Goal: Information Seeking & Learning: Learn about a topic

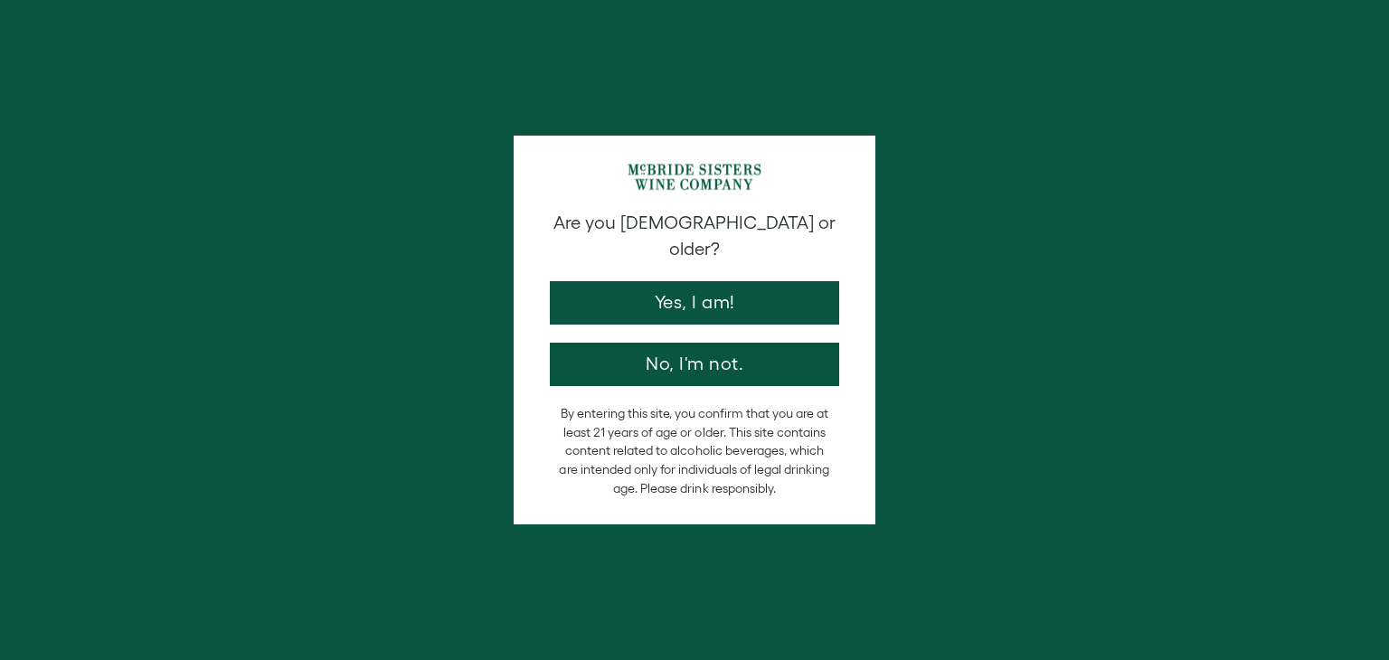
click at [831, 404] on div "By entering this site, you confirm that you are at least 21 years of age or old…" at bounding box center [694, 450] width 289 height 93
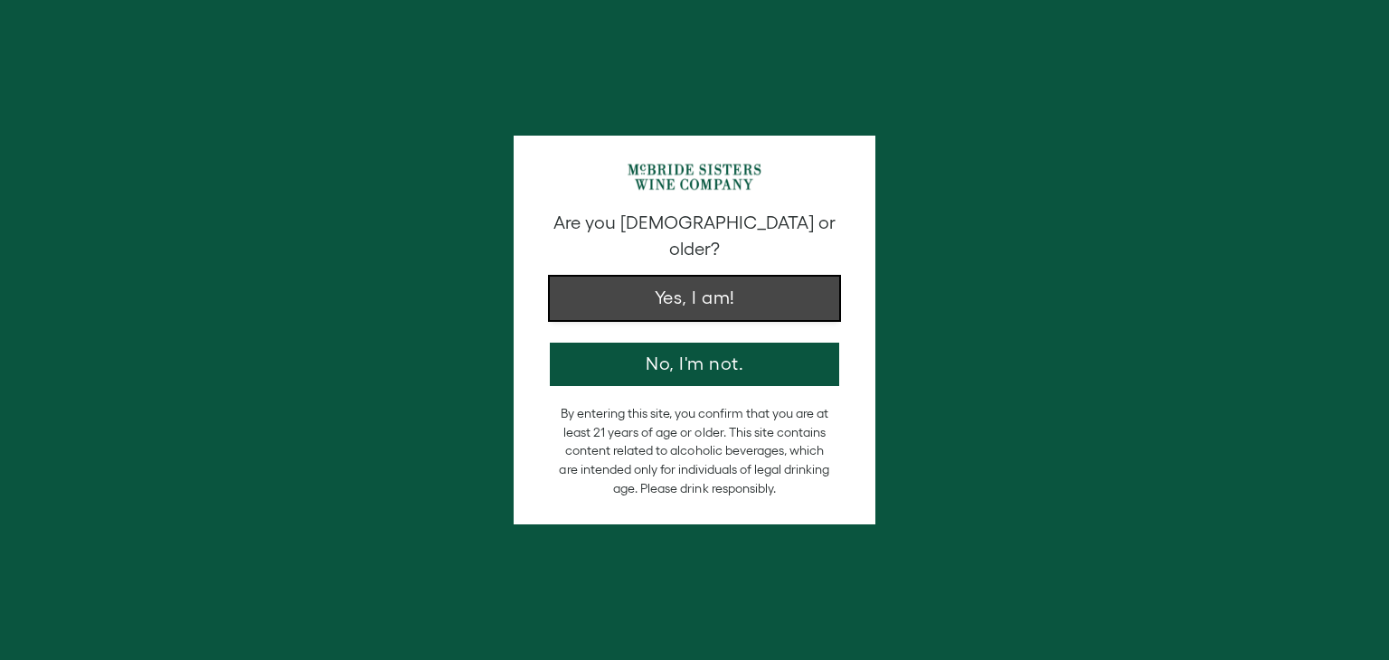
click at [669, 277] on button "Yes, I am!" at bounding box center [694, 298] width 289 height 43
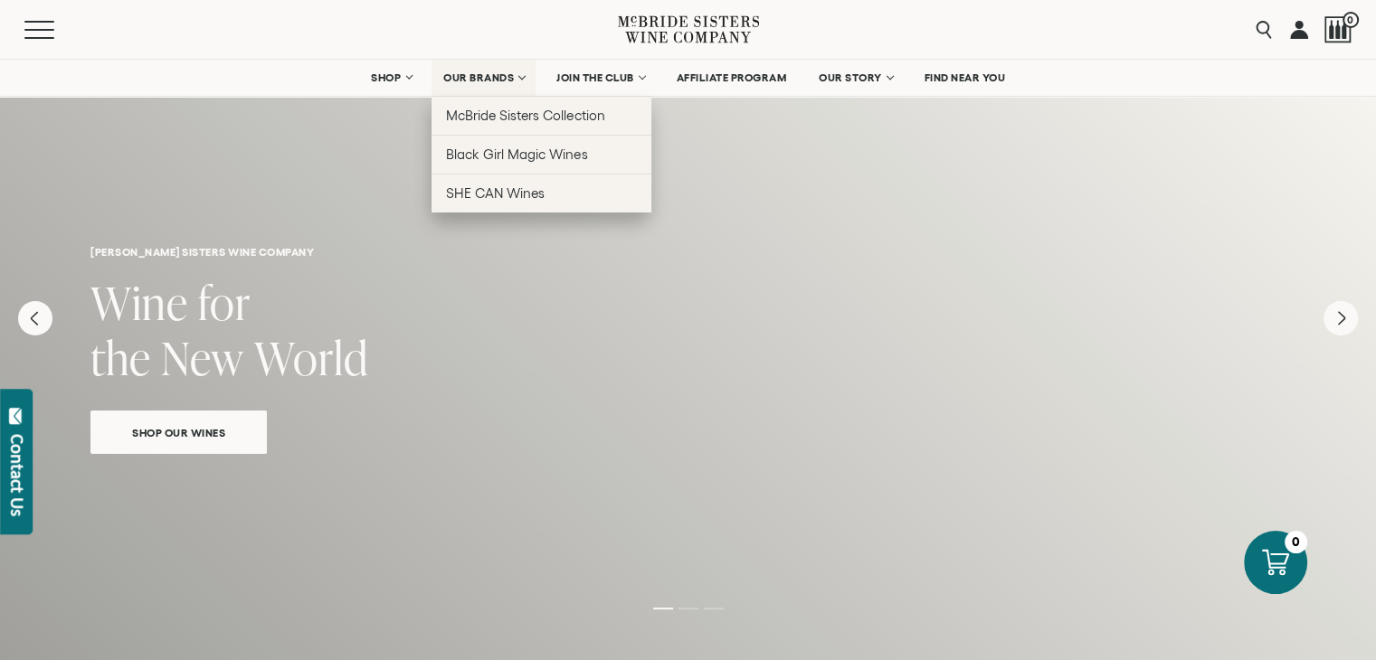
click at [492, 81] on span "OUR BRANDS" at bounding box center [478, 77] width 71 height 13
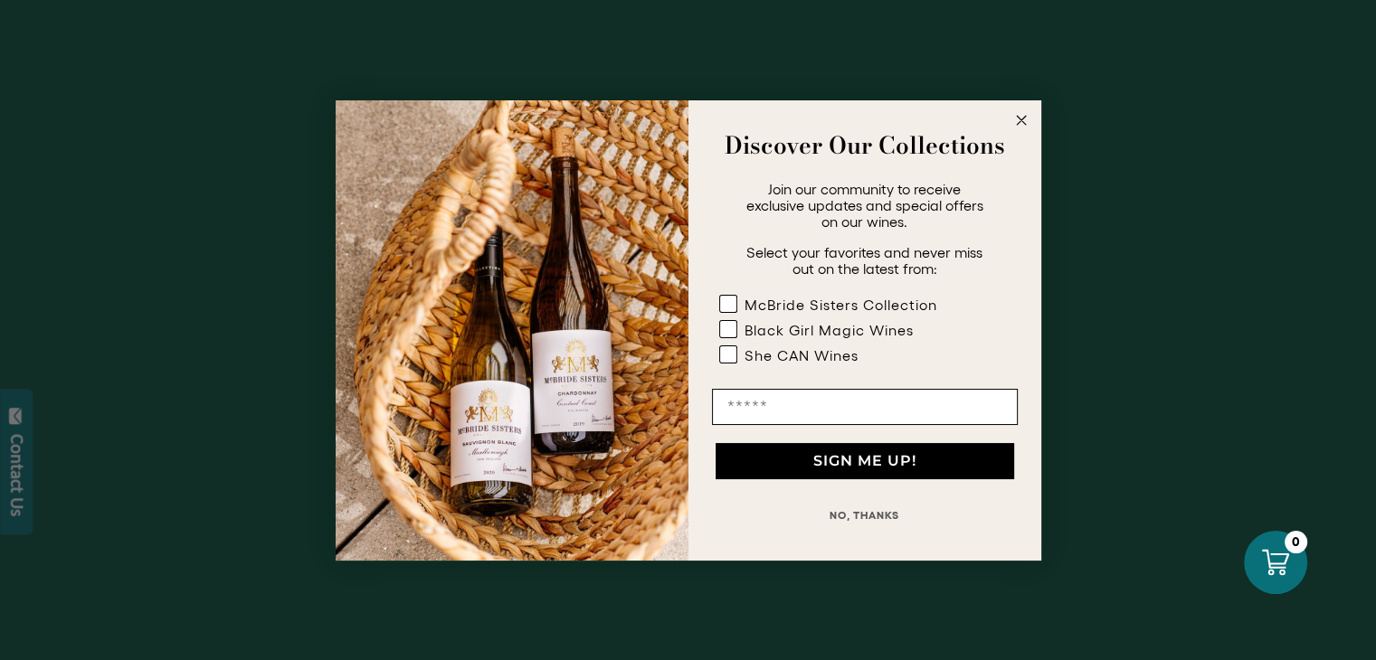
scroll to position [8165, 0]
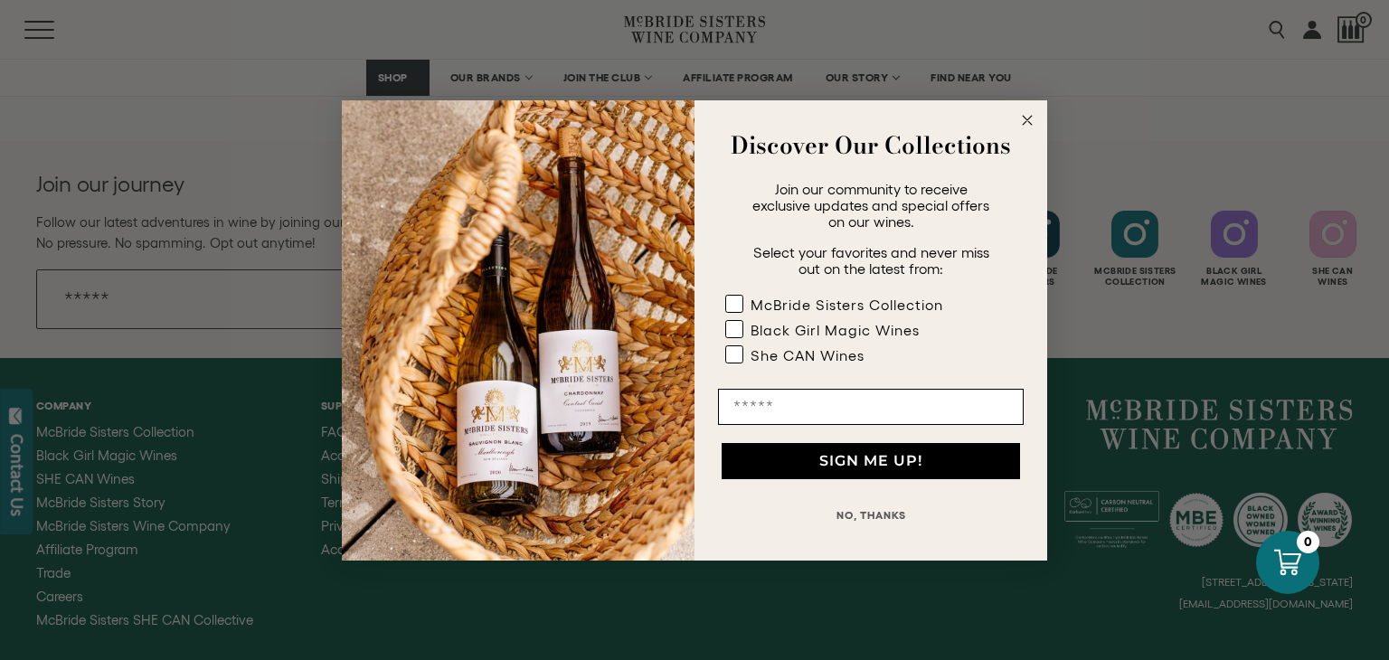
click at [1023, 118] on circle "Close dialog" at bounding box center [1028, 119] width 21 height 21
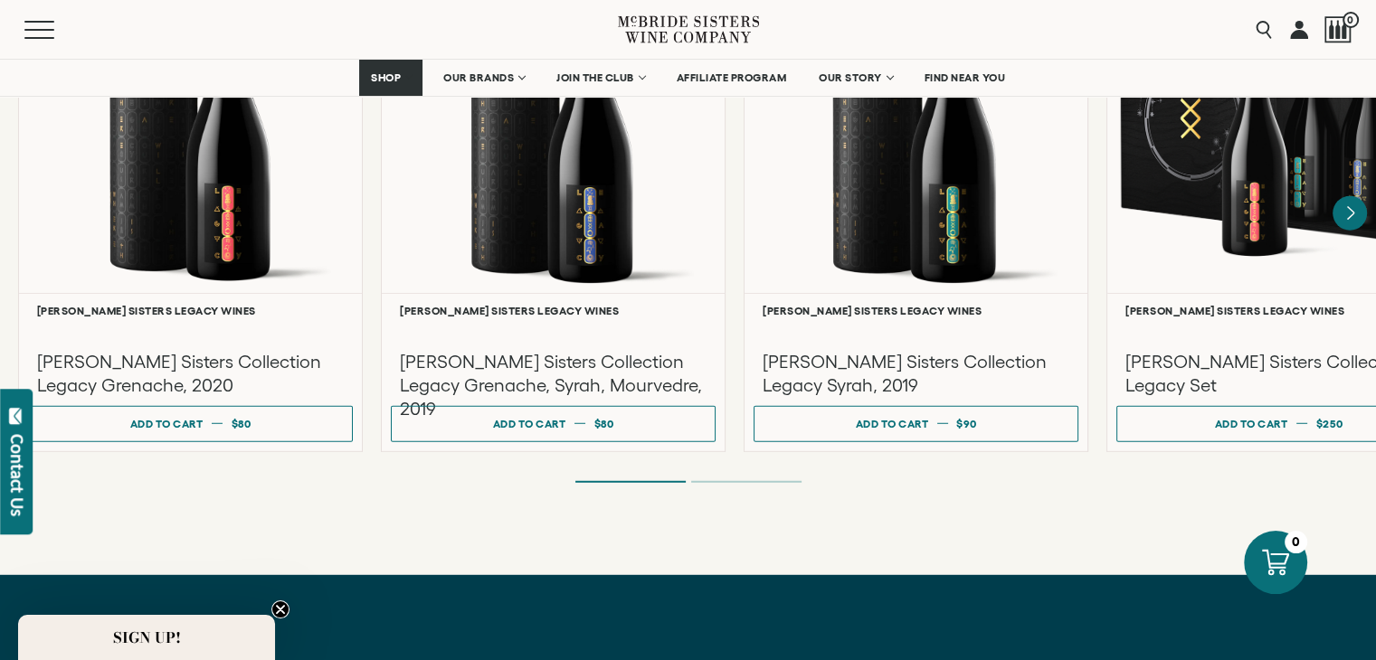
scroll to position [4889, 0]
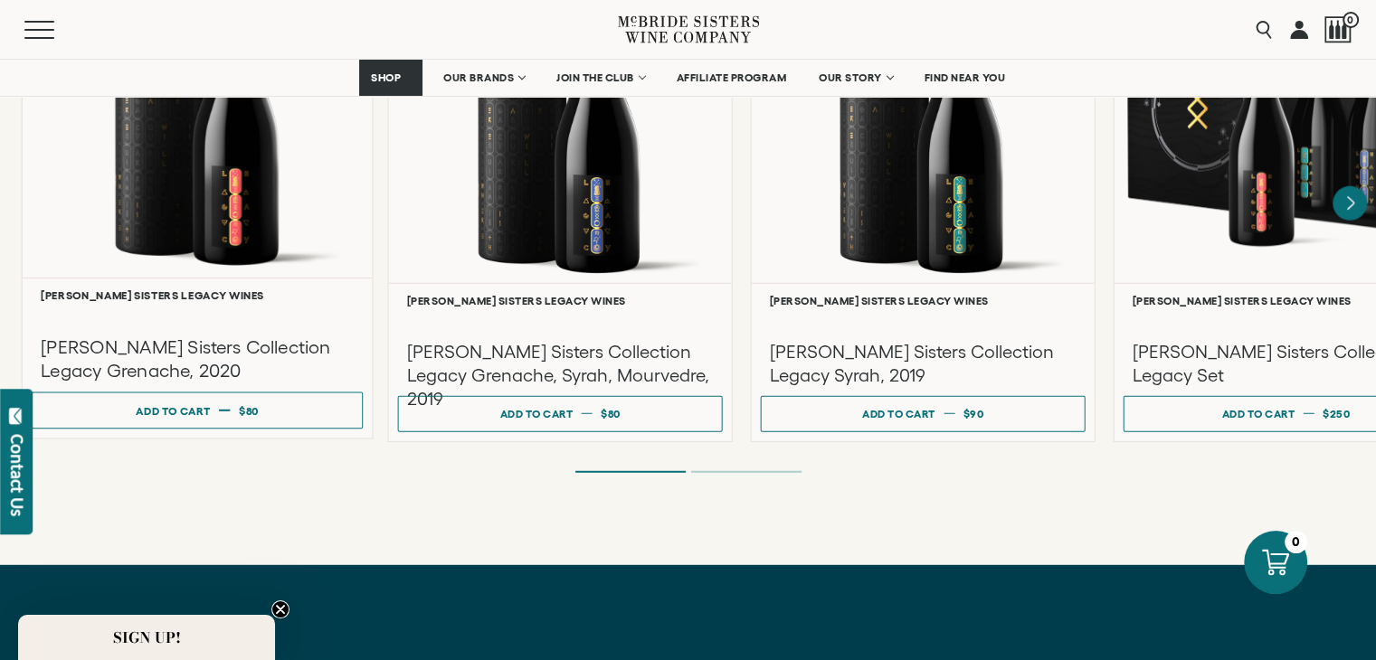
click at [39, 323] on div "McBride Sisters Collection Legacy Grenache, 2020" at bounding box center [197, 342] width 331 height 81
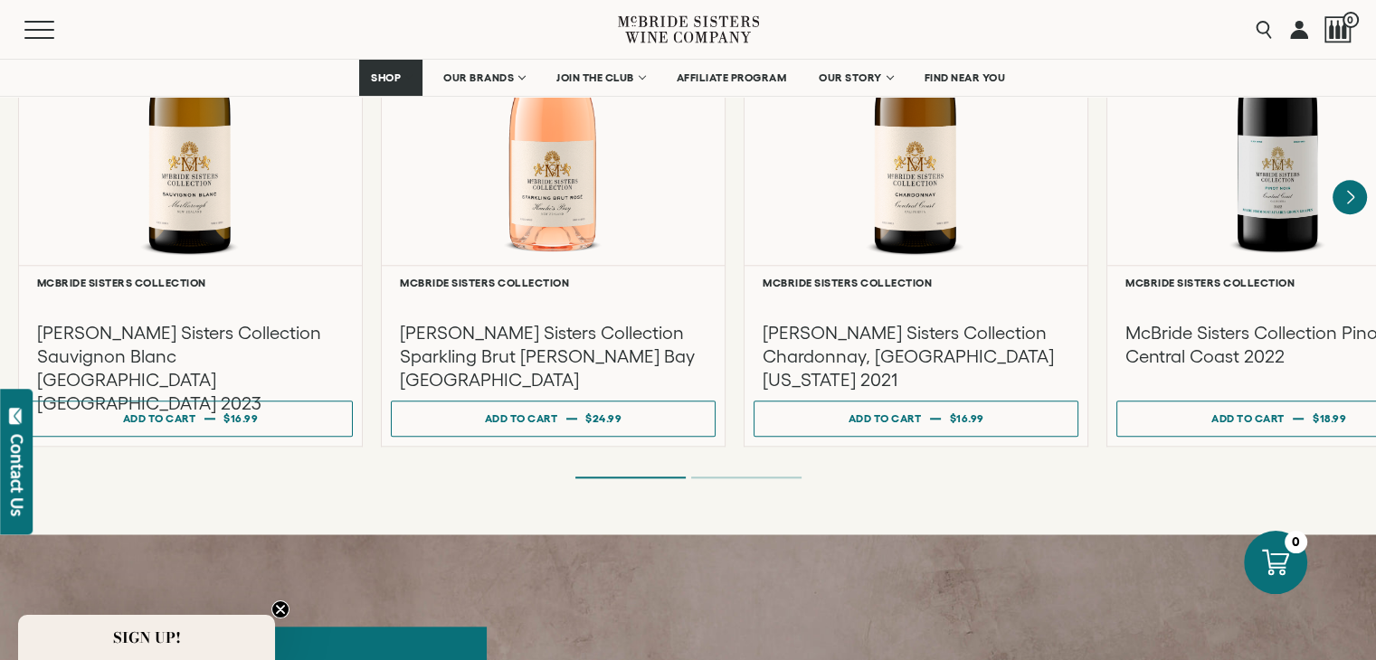
scroll to position [1735, 0]
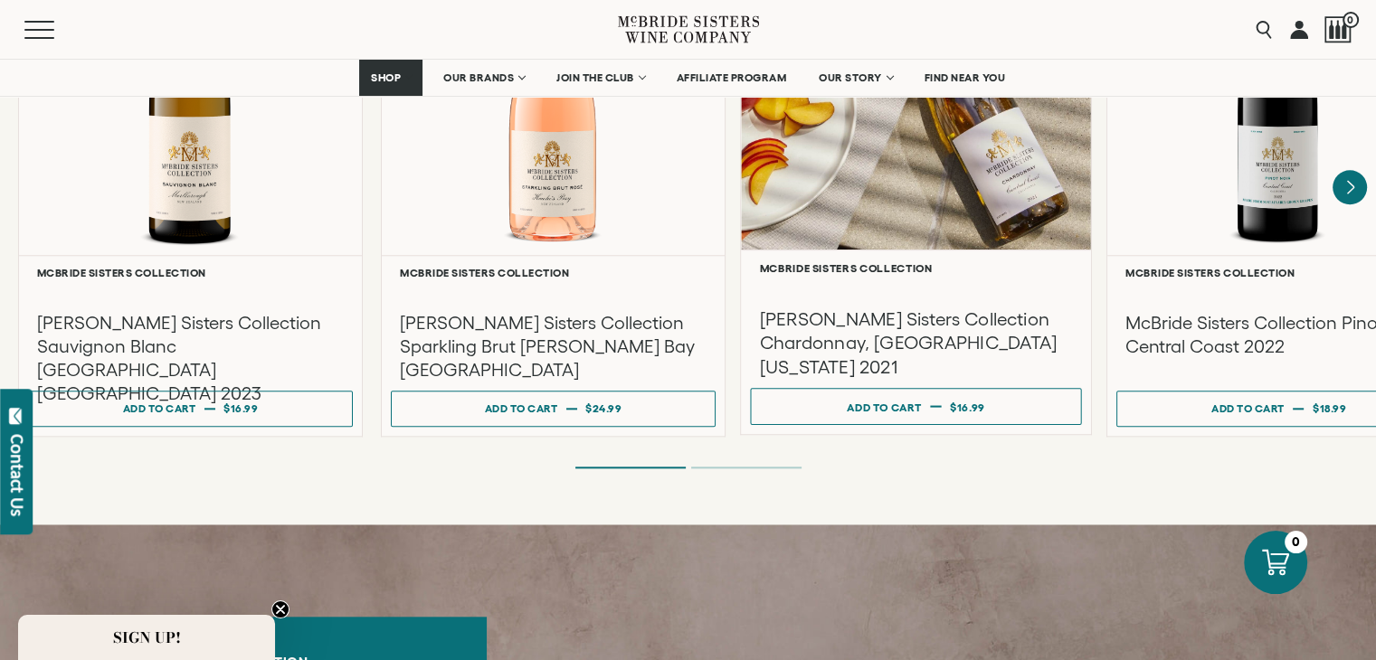
click at [900, 337] on h3 "[PERSON_NAME] Sisters Collection Chardonnay, [GEOGRAPHIC_DATA][US_STATE] 2021" at bounding box center [916, 343] width 313 height 72
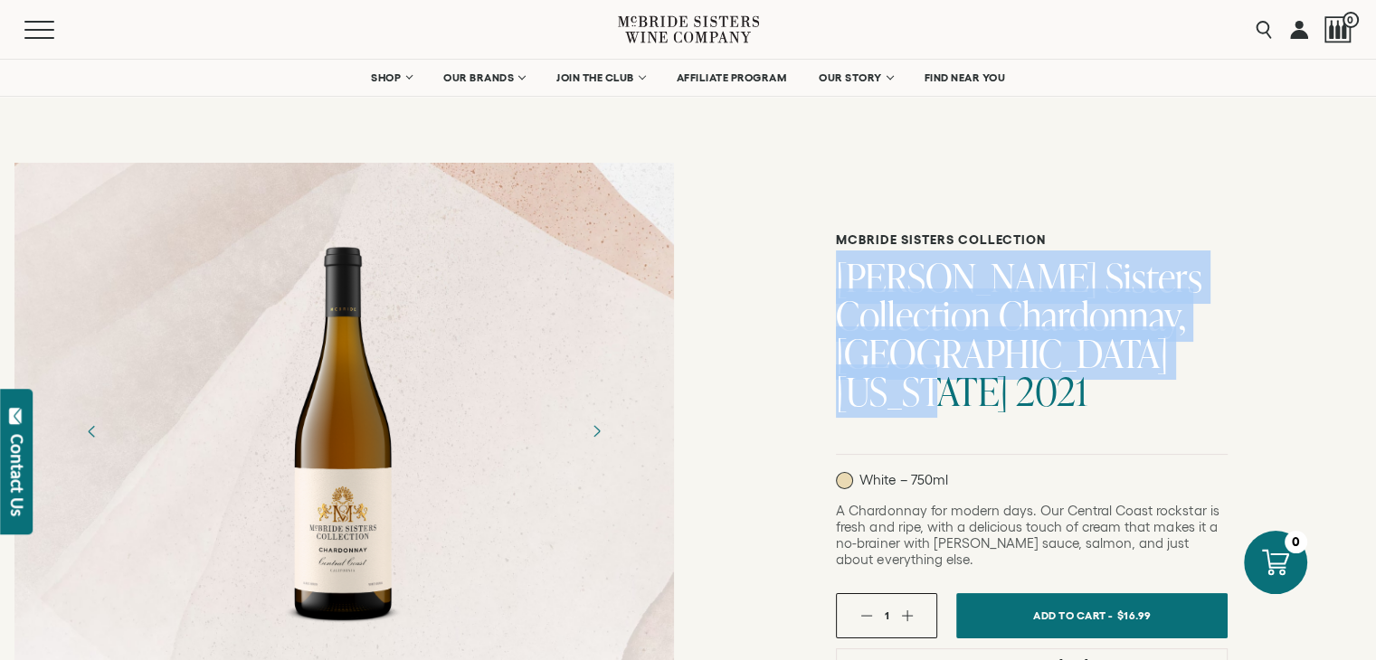
drag, startPoint x: 1158, startPoint y: 359, endPoint x: 836, endPoint y: 298, distance: 327.7
click at [836, 298] on h1 "[PERSON_NAME] Sisters Collection Chardonnay, [GEOGRAPHIC_DATA][US_STATE] 2021" at bounding box center [1032, 335] width 392 height 152
copy h1 "[PERSON_NAME] Sisters Collection Chardonnay, [GEOGRAPHIC_DATA][US_STATE] 2021"
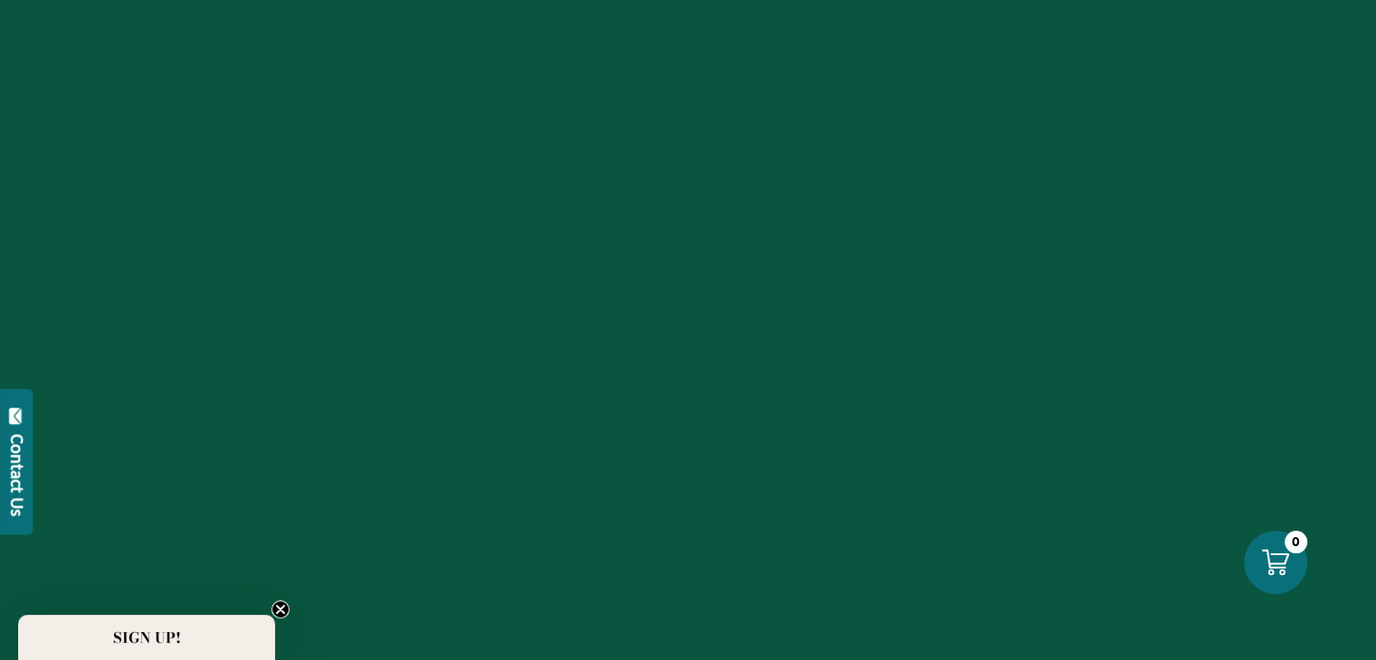
scroll to position [1735, 0]
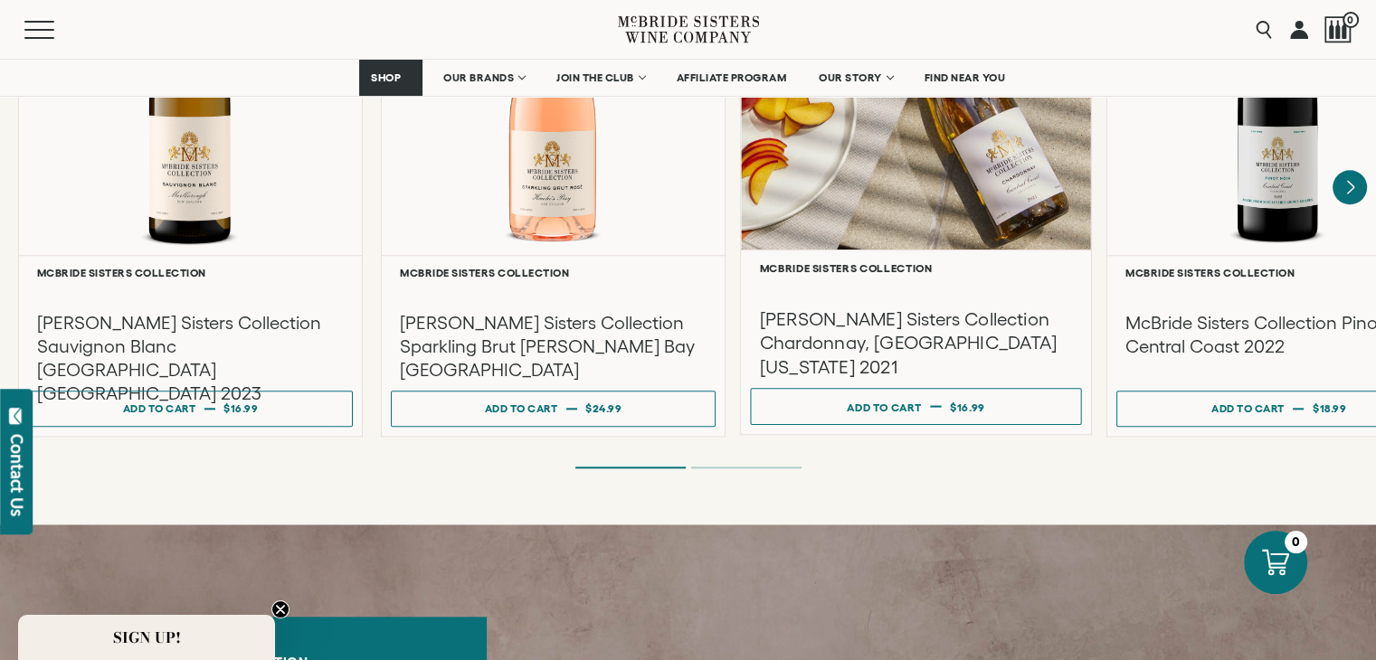
click at [1011, 261] on h6 "McBride Sisters Collection" at bounding box center [916, 267] width 313 height 12
click at [1017, 250] on div "**********" at bounding box center [916, 342] width 350 height 185
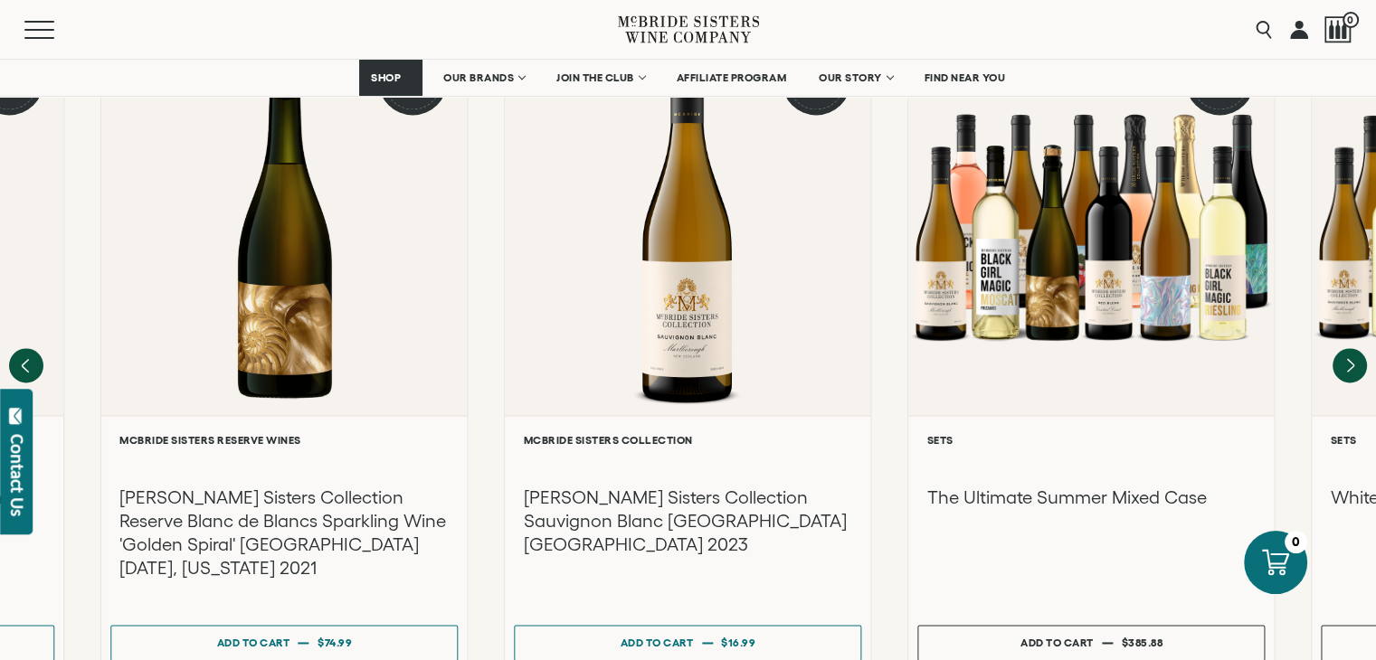
scroll to position [2478, 0]
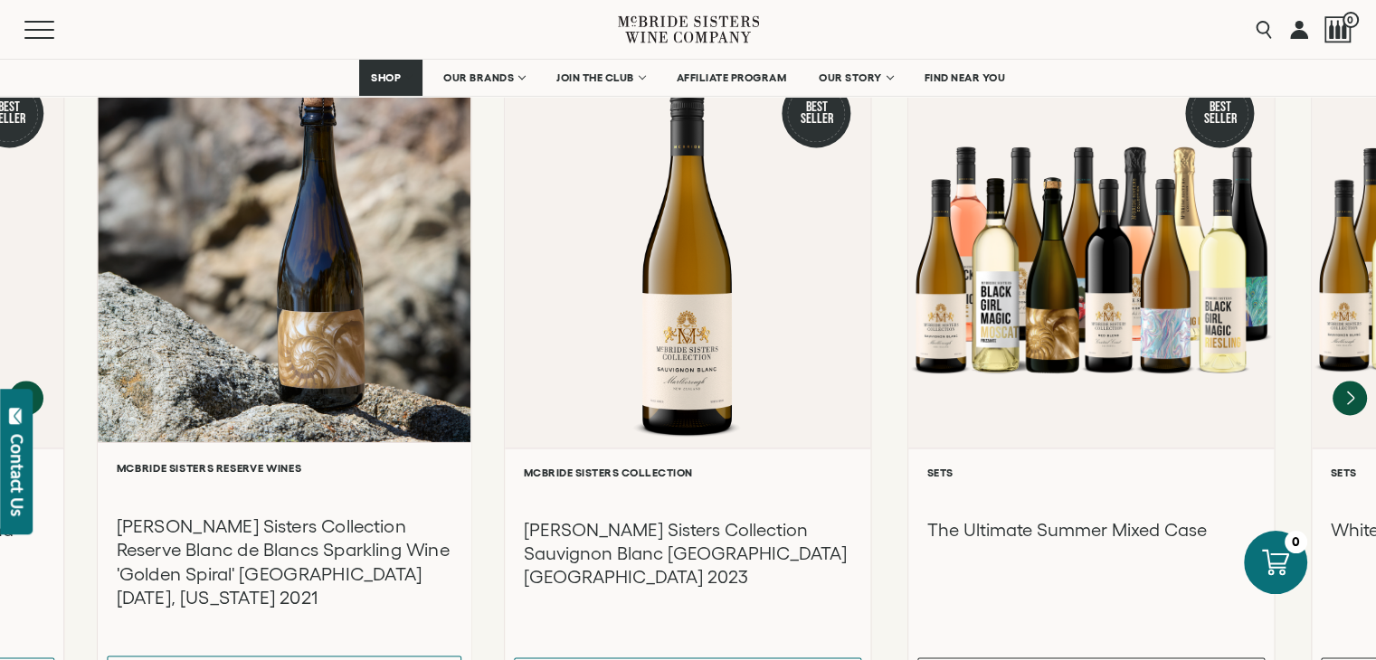
click at [204, 514] on h3 "[PERSON_NAME] Sisters Collection Reserve Blanc de Blancs Sparkling Wine 'Golden…" at bounding box center [285, 562] width 336 height 96
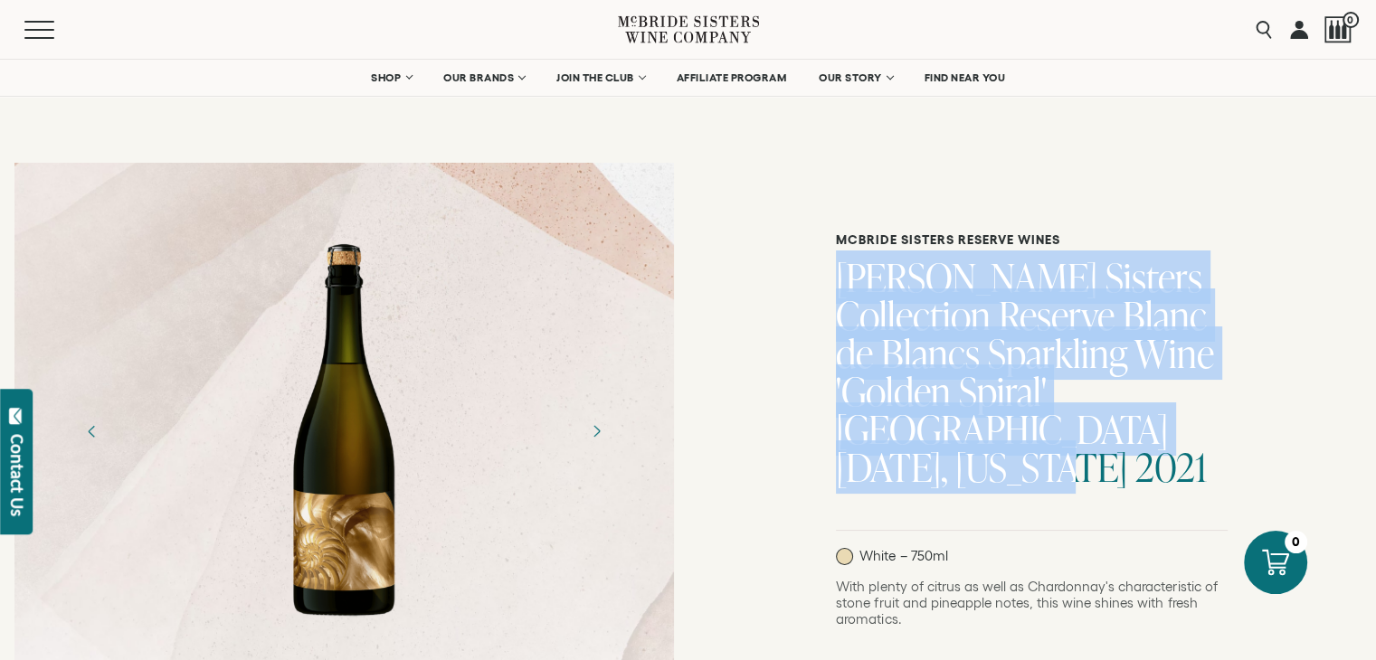
drag, startPoint x: 826, startPoint y: 263, endPoint x: 1246, endPoint y: 438, distance: 454.6
copy h1 "[PERSON_NAME] Sisters Collection Reserve Blanc de Blancs Sparkling Wine 'Golden…"
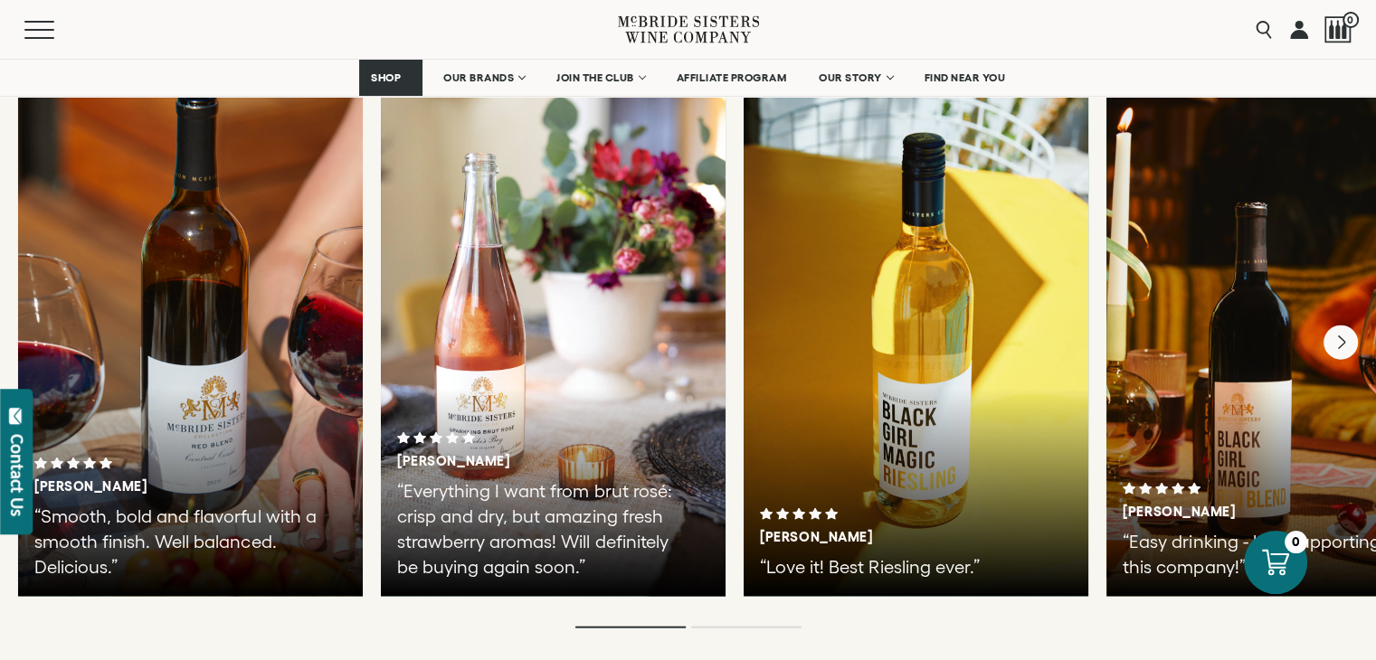
scroll to position [4129, 0]
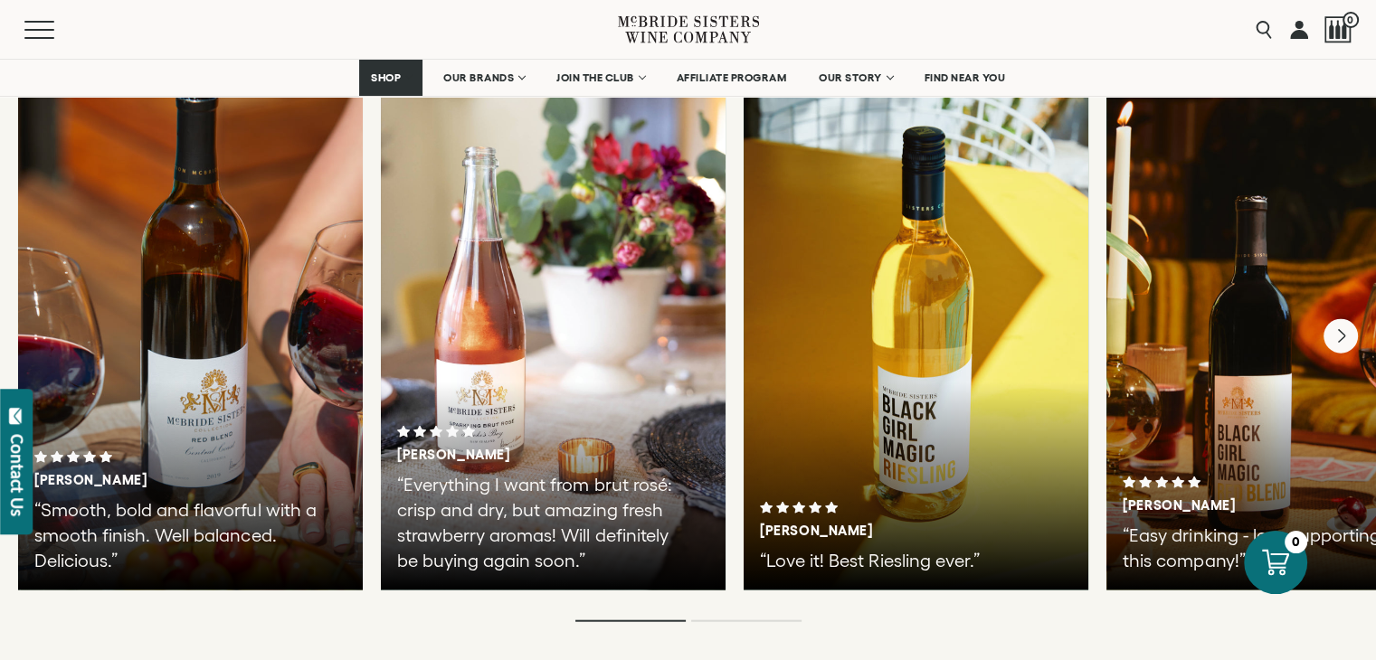
click at [1234, 523] on p "“Easy drinking - love supporting this company!”" at bounding box center [1268, 548] width 290 height 51
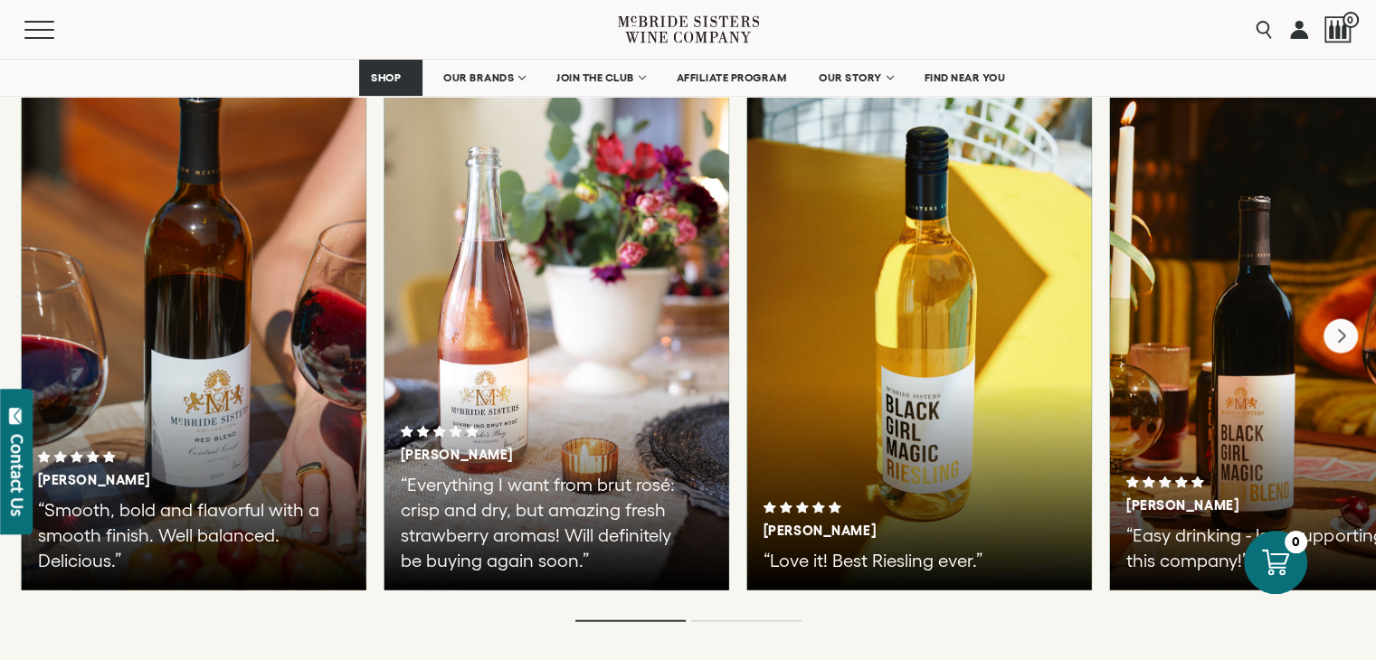
click at [1216, 477] on div "[PERSON_NAME] “Easy drinking - love supporting this company!”" at bounding box center [1282, 526] width 312 height 98
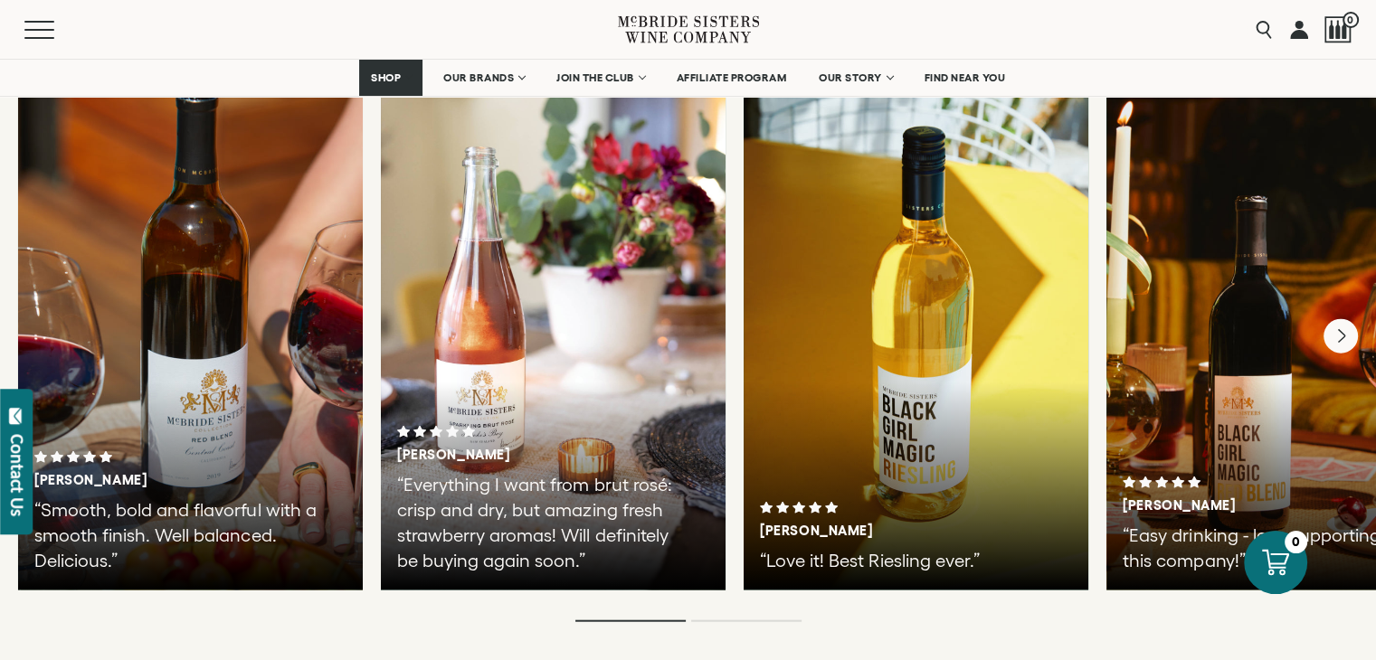
click at [703, 618] on ol at bounding box center [689, 621] width 724 height 7
click at [698, 618] on ol at bounding box center [689, 621] width 724 height 7
click at [903, 497] on div "[PERSON_NAME] “Love it! Best Riesling ever.”" at bounding box center [916, 319] width 345 height 543
click at [1151, 523] on p "“Easy drinking - love supporting this company!”" at bounding box center [1268, 548] width 290 height 51
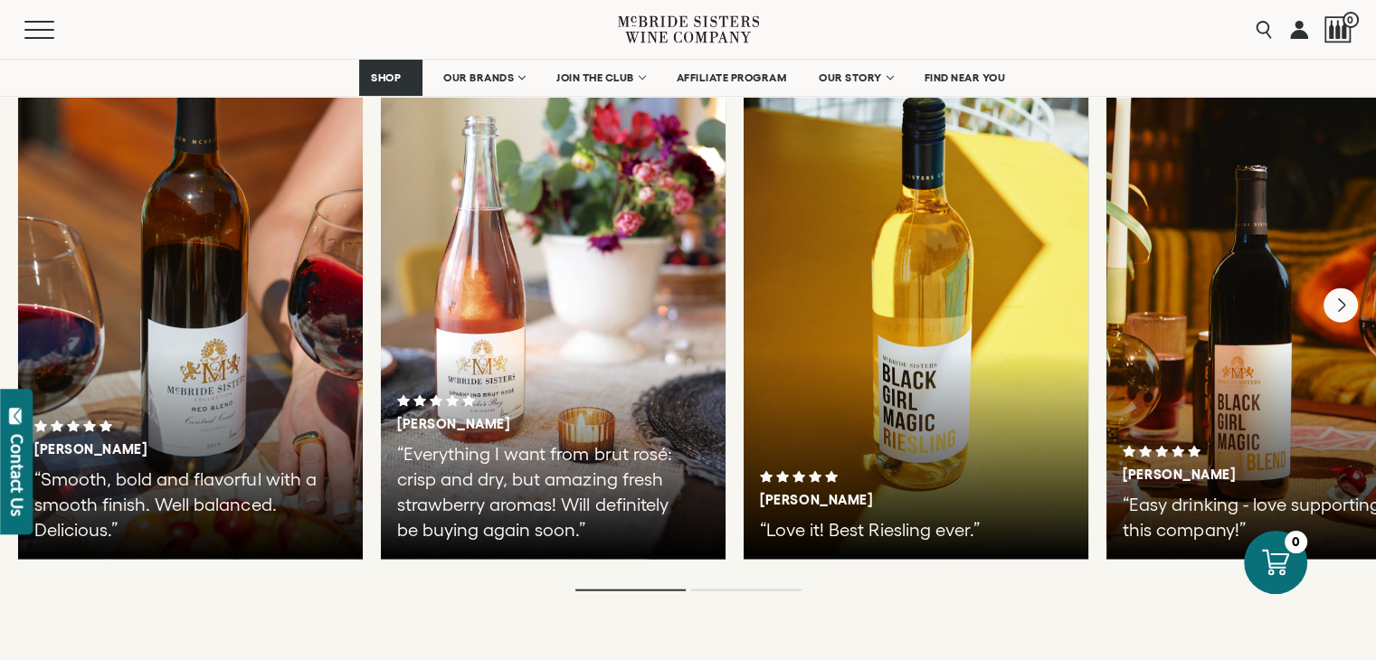
scroll to position [4128, 0]
